Goal: Find specific page/section: Find specific page/section

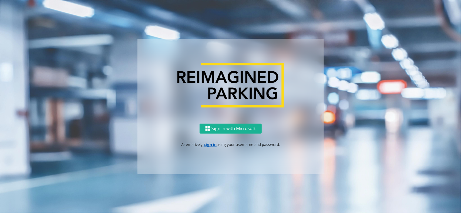
click at [210, 148] on div "Sign in with Microsoft Alternatively, sign in using your username and password." at bounding box center [230, 149] width 186 height 51
click at [211, 143] on link "sign in" at bounding box center [210, 144] width 13 height 5
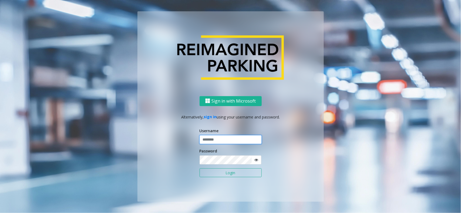
click at [215, 141] on input "text" at bounding box center [230, 139] width 62 height 9
type input "**********"
click at [220, 170] on button "Login" at bounding box center [230, 173] width 62 height 9
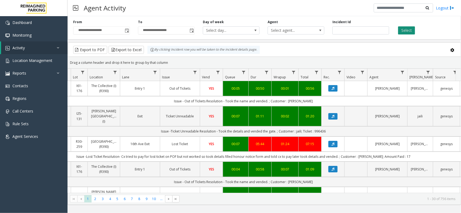
click at [402, 34] on button "Select" at bounding box center [406, 30] width 17 height 8
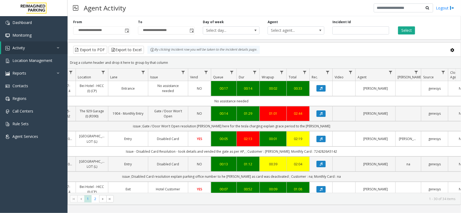
scroll to position [0, 90]
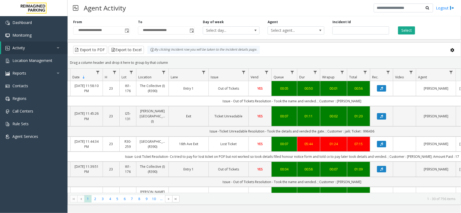
scroll to position [0, 30]
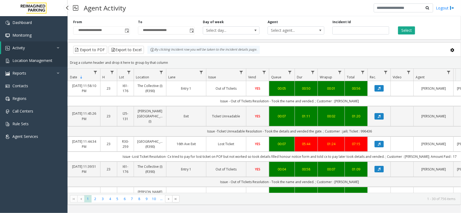
click at [45, 64] on link "Location Management" at bounding box center [33, 60] width 67 height 13
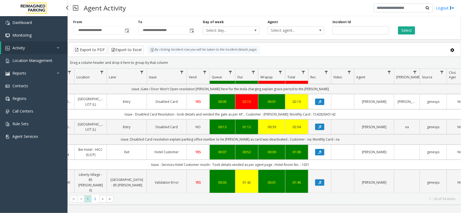
scroll to position [101, 90]
